Goal: Task Accomplishment & Management: Use online tool/utility

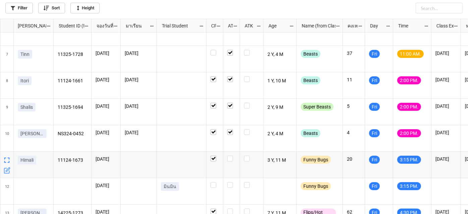
scroll to position [152, 0]
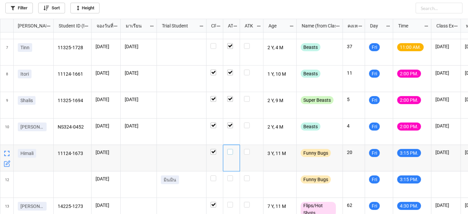
click at [231, 149] on label "grid" at bounding box center [231, 149] width 8 height 0
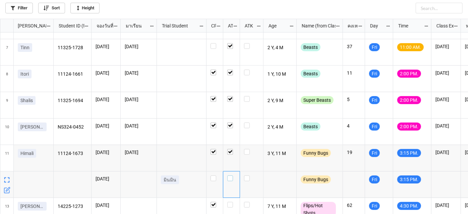
click at [229, 176] on label "grid" at bounding box center [231, 176] width 8 height 0
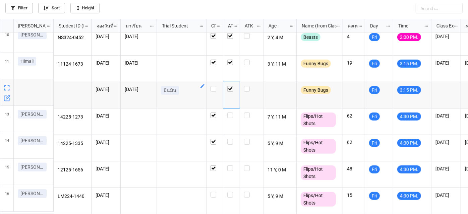
scroll to position [245, 0]
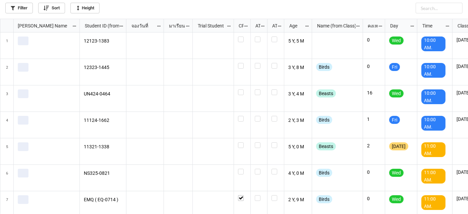
scroll to position [192, 465]
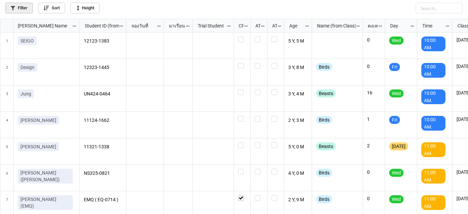
click at [25, 12] on link "Filter" at bounding box center [19, 8] width 28 height 11
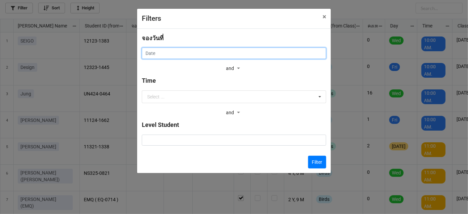
click at [316, 48] on input "text" at bounding box center [234, 53] width 184 height 11
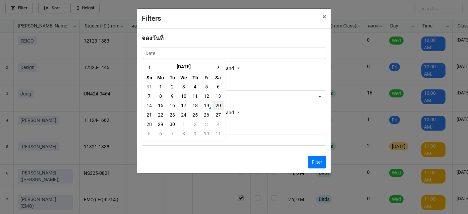
click at [217, 104] on td "20" at bounding box center [218, 105] width 11 height 9
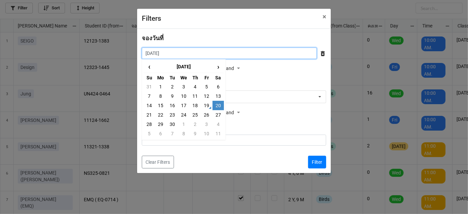
click at [231, 51] on input "20/9/2025" at bounding box center [229, 53] width 175 height 11
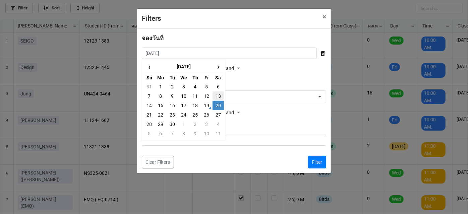
click at [216, 96] on td "13" at bounding box center [218, 96] width 11 height 9
type input "13/9/2025"
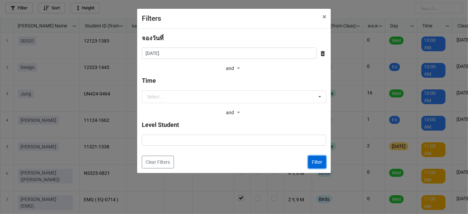
click at [321, 159] on button "Filter" at bounding box center [317, 162] width 18 height 13
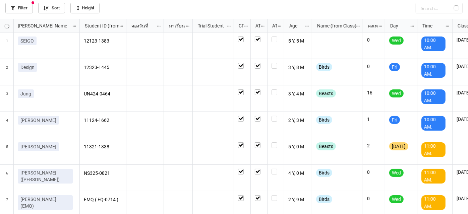
checkbox input "true"
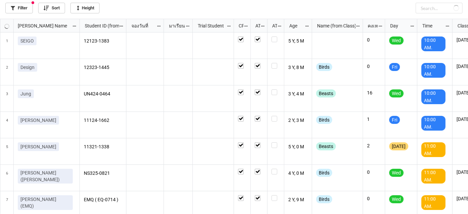
checkbox input "true"
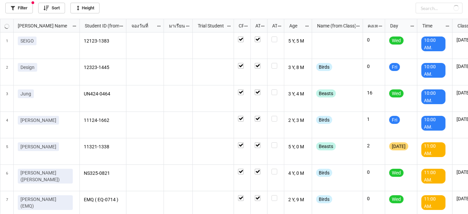
checkbox input "true"
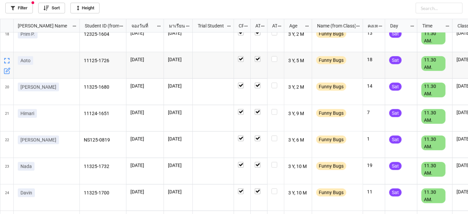
scroll to position [488, 0]
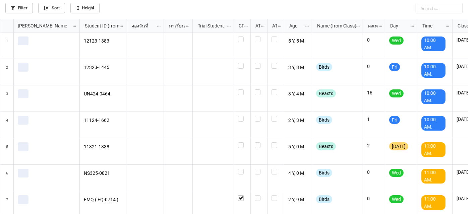
scroll to position [192, 465]
